Goal: Task Accomplishment & Management: Complete application form

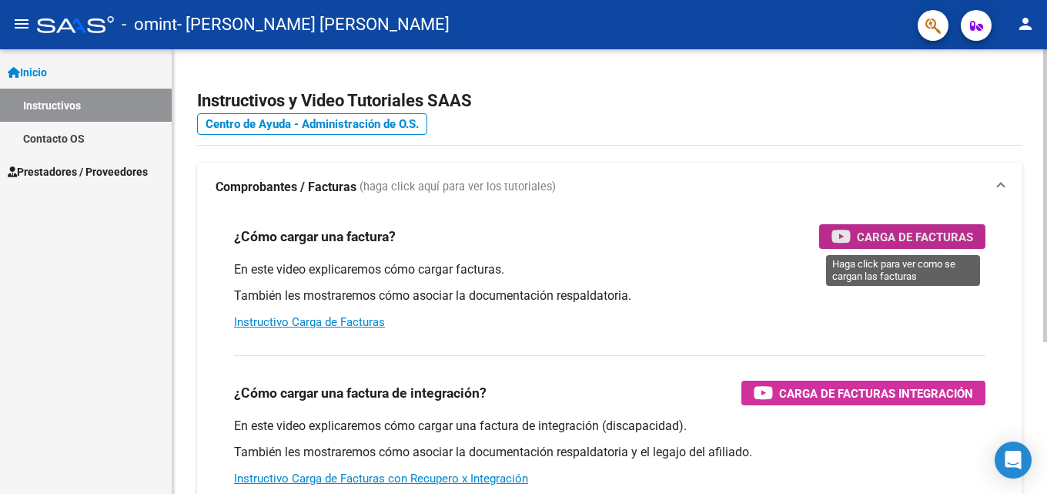
click at [890, 240] on span "Carga de Facturas" at bounding box center [915, 236] width 116 height 19
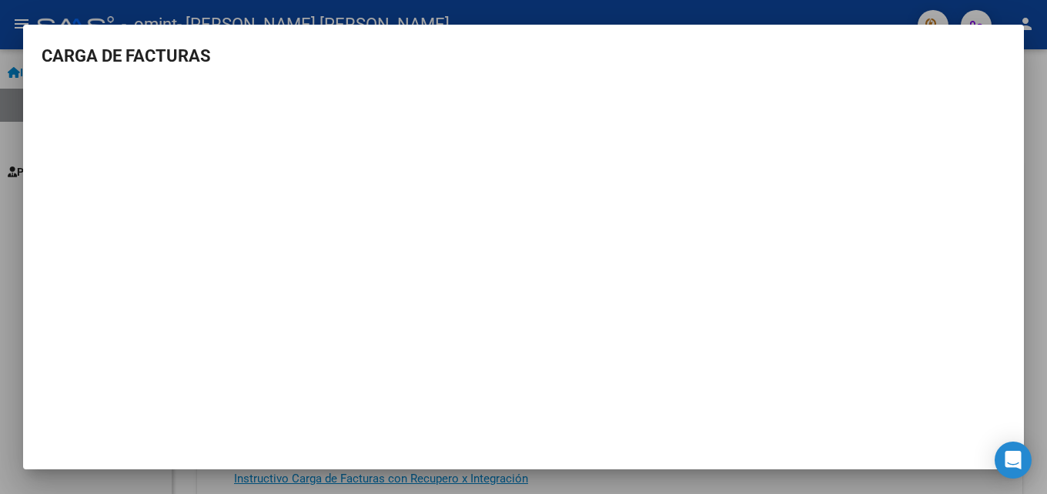
click at [253, 12] on div at bounding box center [523, 247] width 1047 height 494
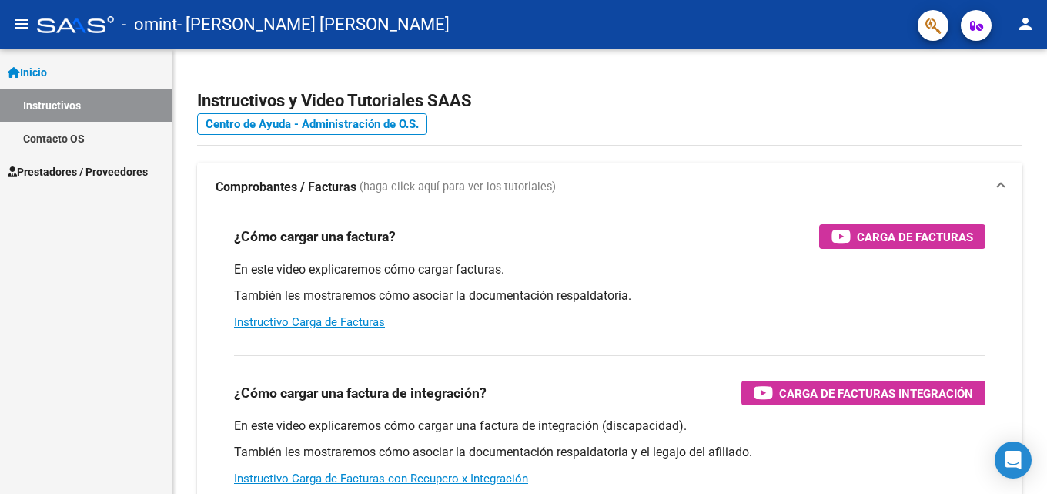
click at [69, 172] on span "Prestadores / Proveedores" at bounding box center [78, 171] width 140 height 17
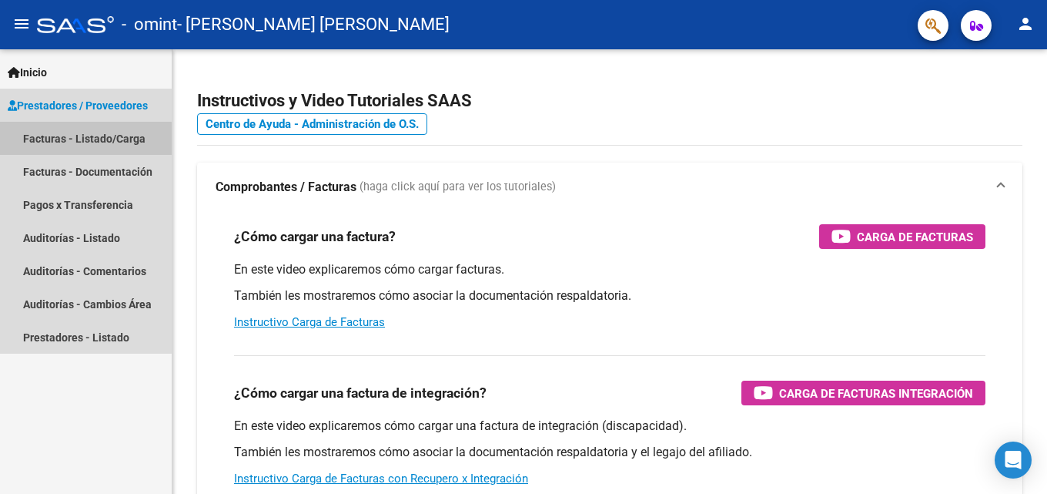
click at [73, 139] on link "Facturas - Listado/Carga" at bounding box center [86, 138] width 172 height 33
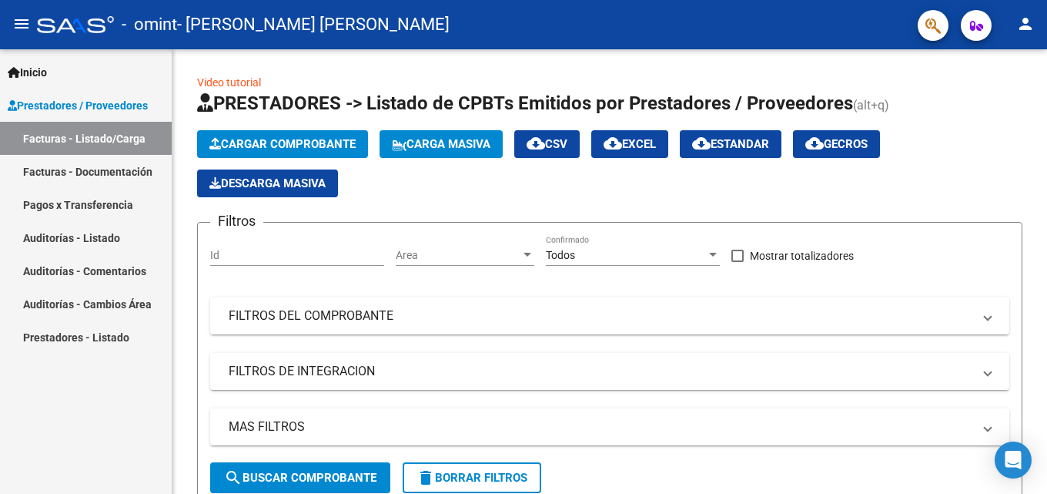
drag, startPoint x: 320, startPoint y: 485, endPoint x: 74, endPoint y: 414, distance: 256.6
click at [85, 429] on mat-sidenav-container "Inicio Instructivos Contacto OS Prestadores / Proveedores Facturas - Listado/Ca…" at bounding box center [523, 271] width 1047 height 444
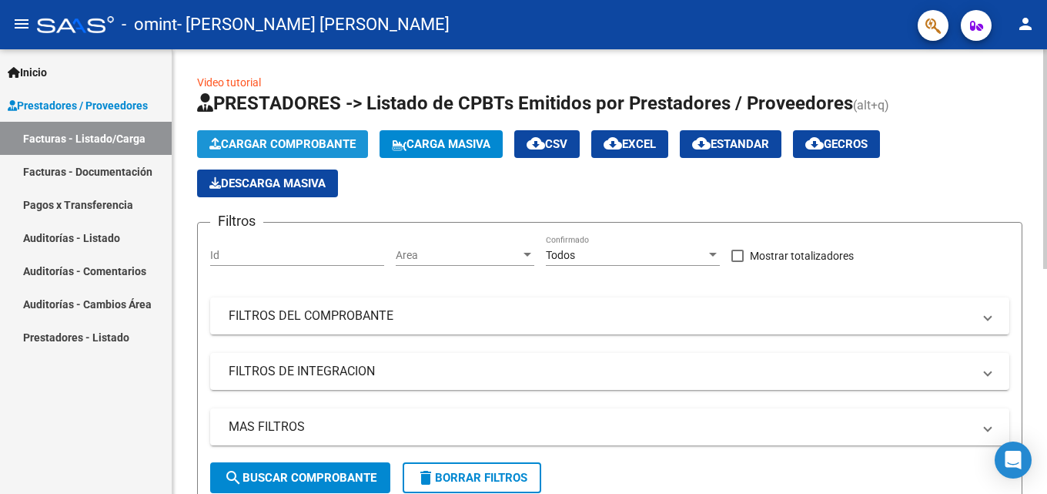
click at [310, 137] on span "Cargar Comprobante" at bounding box center [282, 144] width 146 height 14
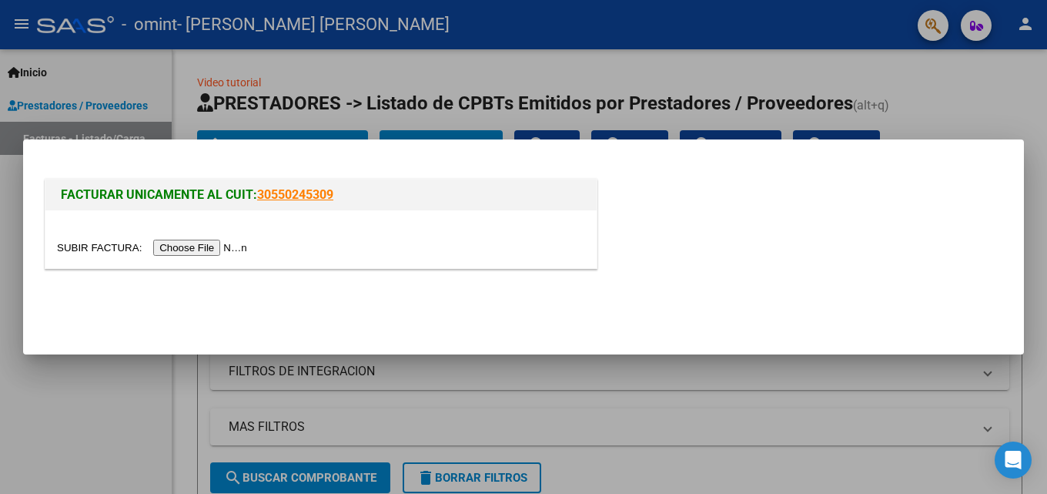
click at [163, 246] on input "file" at bounding box center [154, 248] width 195 height 16
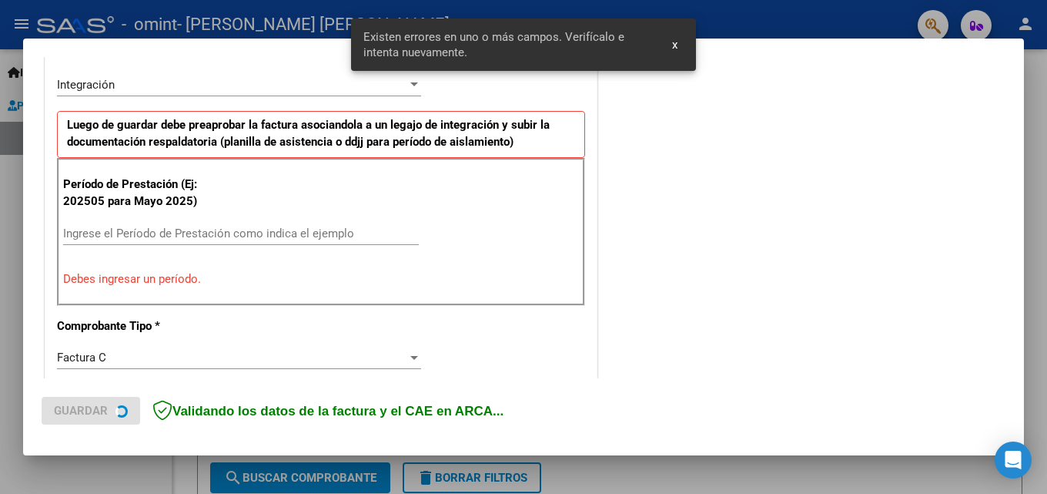
scroll to position [377, 0]
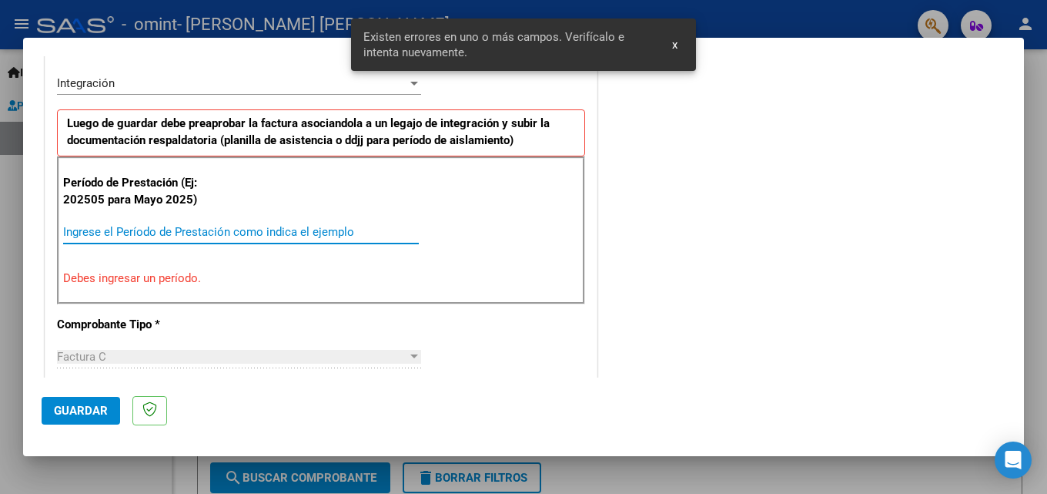
click at [63, 226] on input "Ingrese el Período de Prestación como indica el ejemplo" at bounding box center [241, 232] width 356 height 14
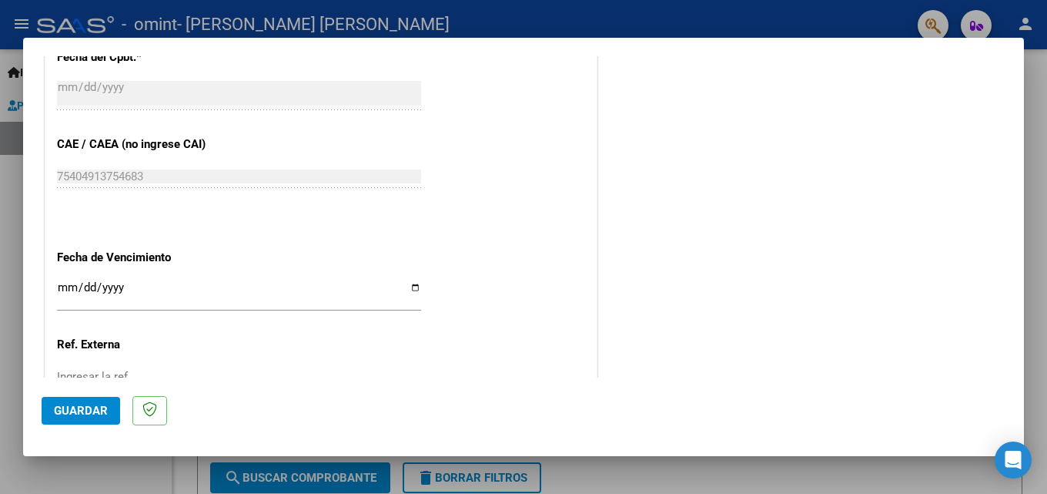
scroll to position [993, 0]
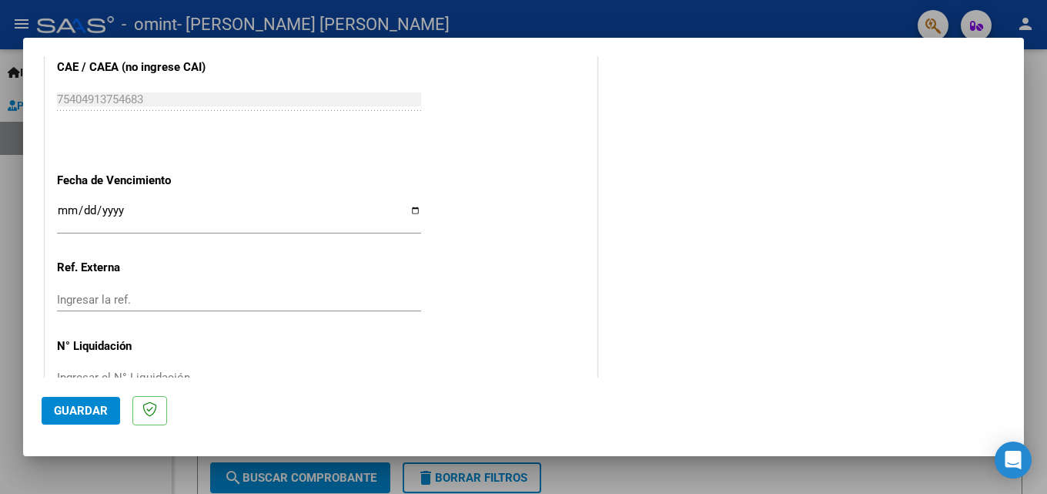
type input "202509"
click at [412, 206] on input "Ingresar la fecha" at bounding box center [239, 216] width 364 height 25
type input "[DATE]"
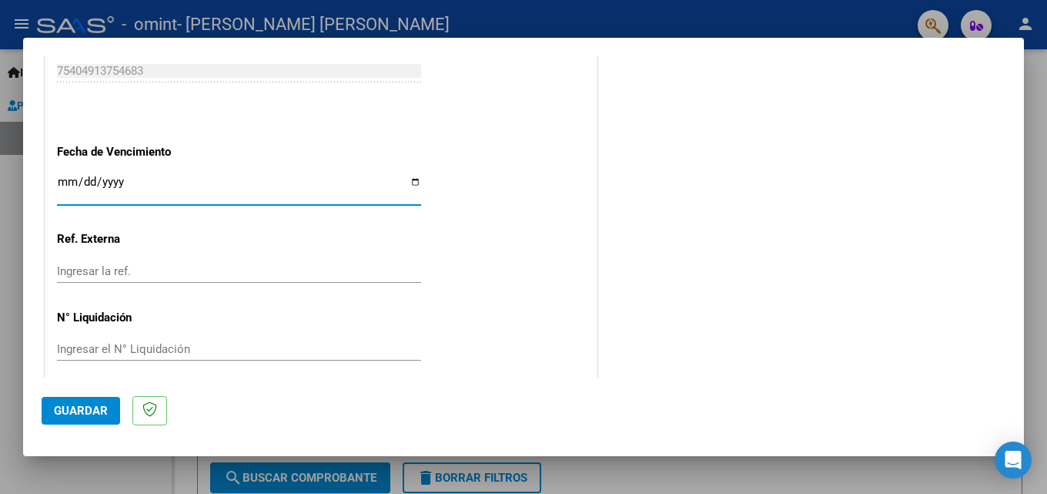
scroll to position [1034, 0]
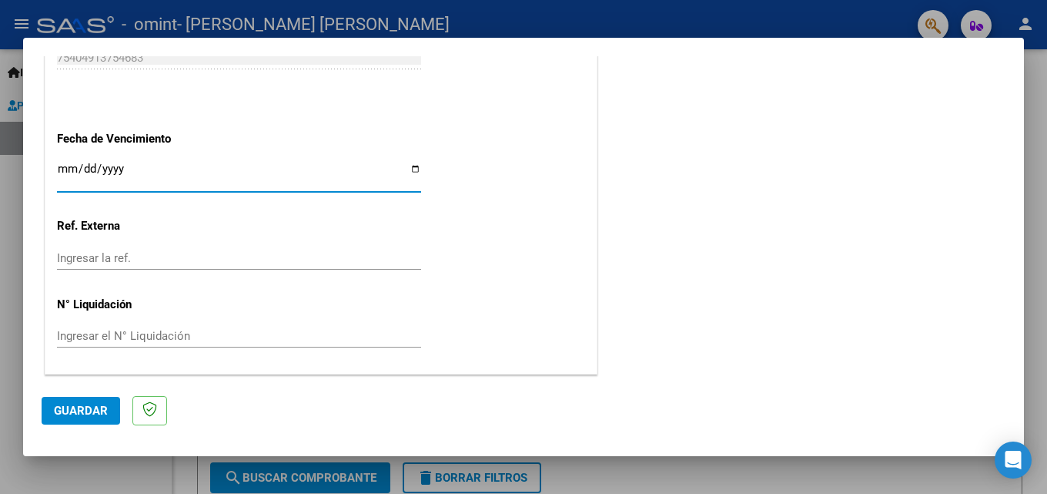
click at [142, 260] on input "Ingresar la ref." at bounding box center [239, 258] width 364 height 14
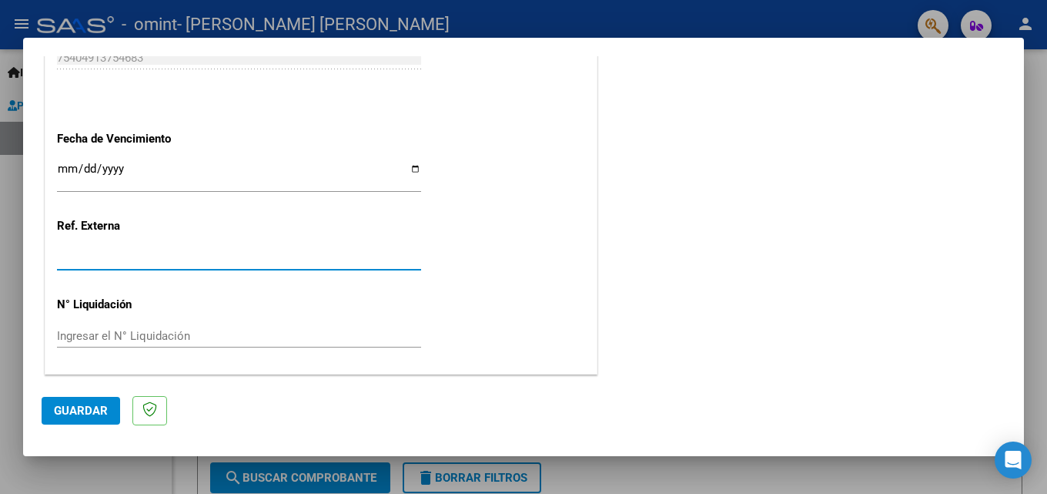
click at [104, 258] on input "Ingresar la ref." at bounding box center [239, 258] width 364 height 14
click at [129, 327] on div "Ingresar el N° Liquidación" at bounding box center [239, 335] width 364 height 23
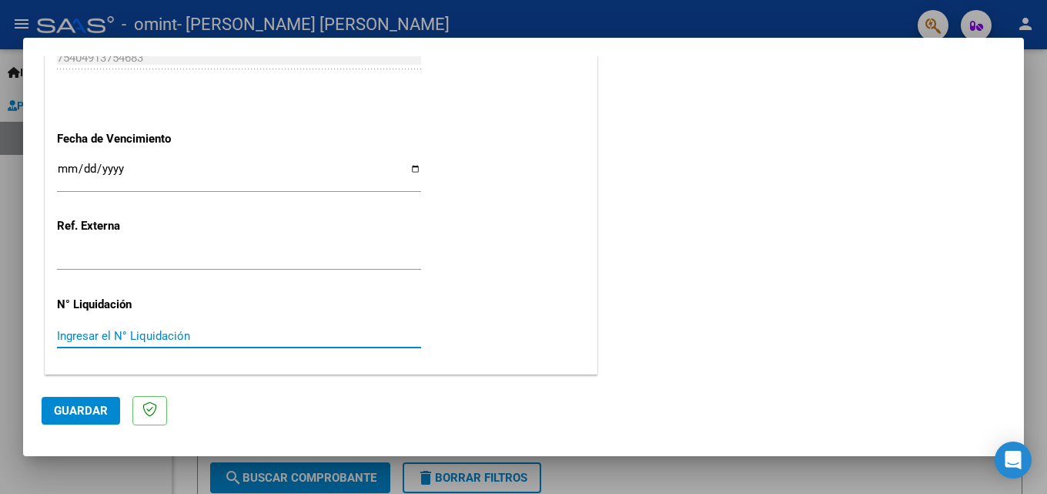
click at [132, 342] on input "Ingresar el N° Liquidación" at bounding box center [239, 336] width 364 height 14
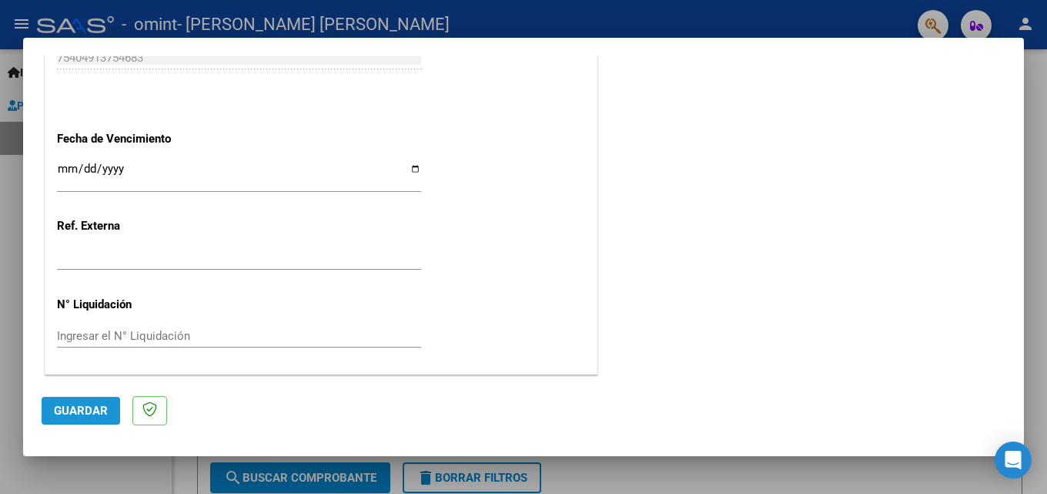
click at [79, 409] on span "Guardar" at bounding box center [81, 411] width 54 height 14
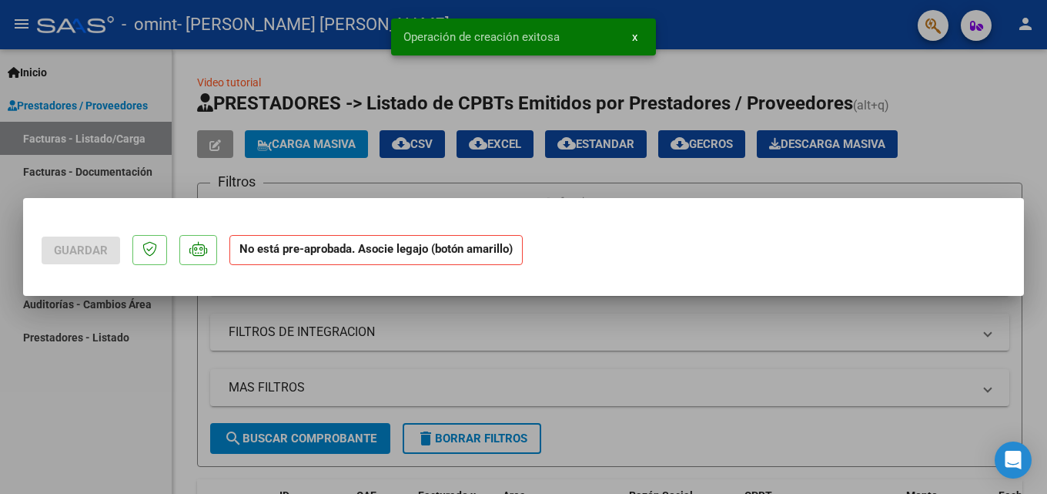
scroll to position [0, 0]
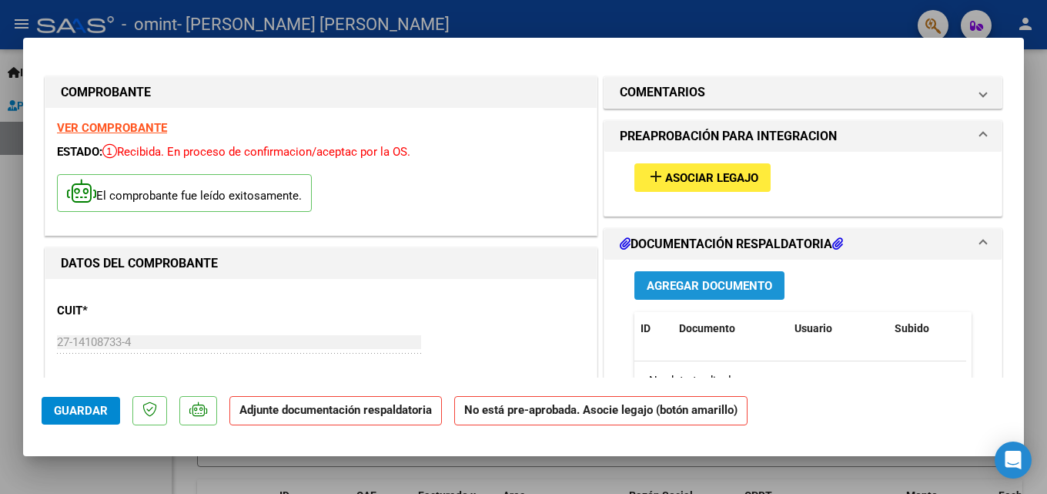
click at [707, 289] on span "Agregar Documento" at bounding box center [710, 286] width 126 height 14
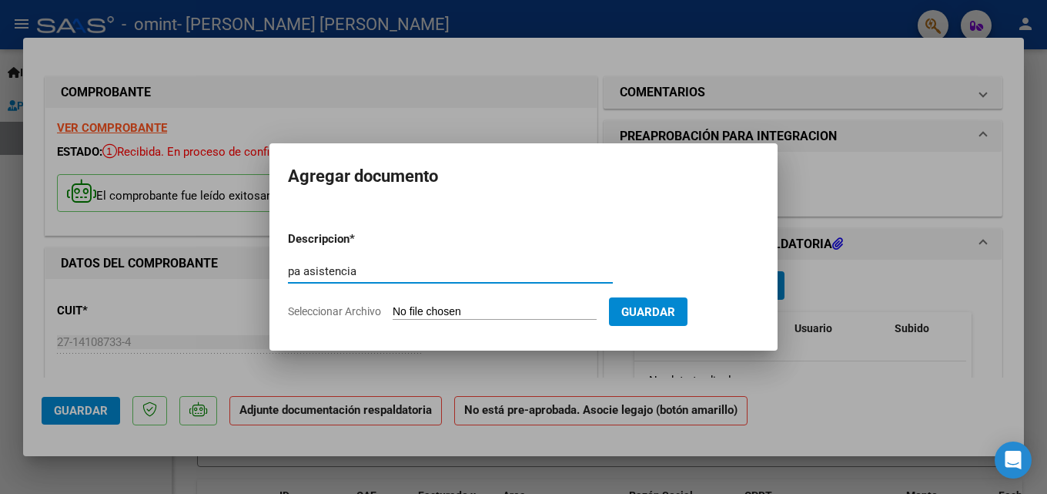
type input "pa asistencia"
click at [350, 310] on span "Seleccionar Archivo" at bounding box center [334, 311] width 93 height 12
click at [393, 310] on input "Seleccionar Archivo" at bounding box center [495, 312] width 204 height 15
type input "C:\fakepath\PA [PERSON_NAME].pdf"
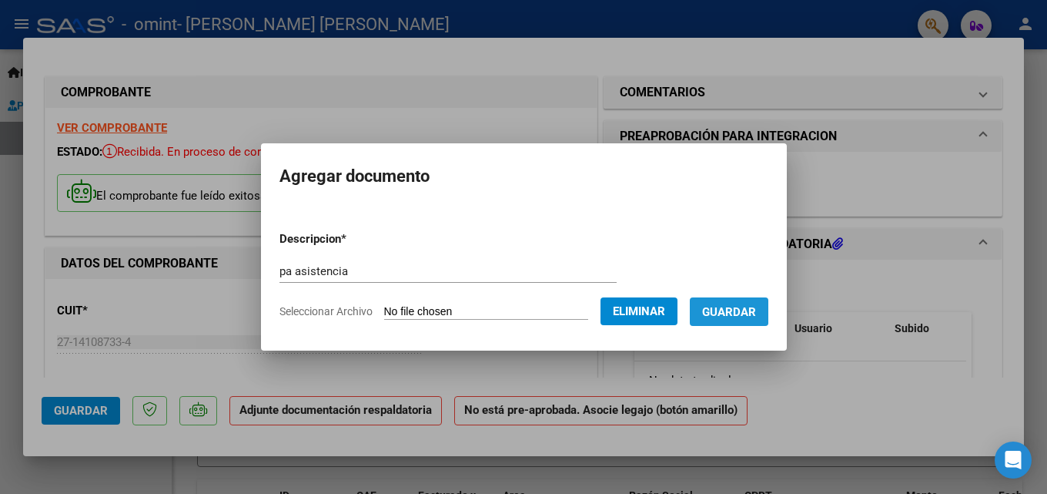
click at [734, 310] on span "Guardar" at bounding box center [729, 312] width 54 height 14
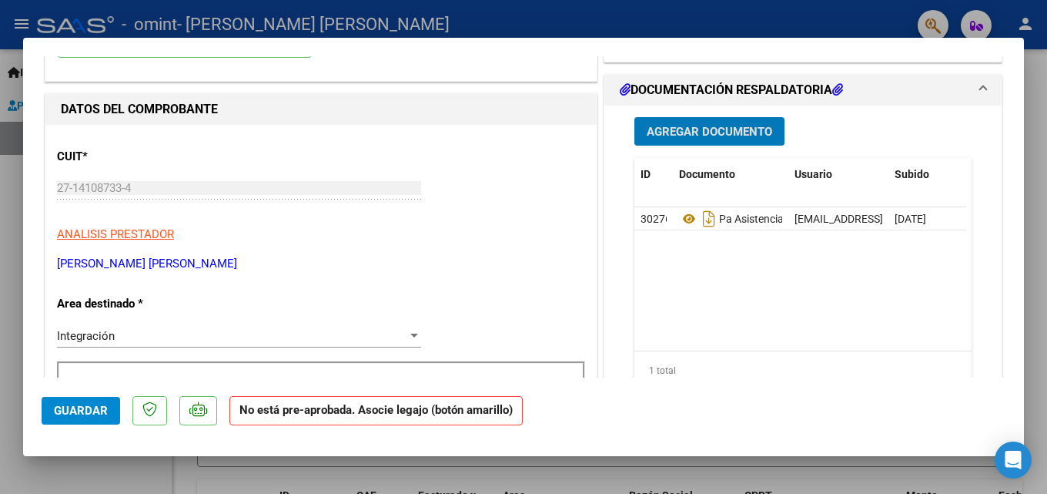
scroll to position [231, 0]
